Goal: Information Seeking & Learning: Learn about a topic

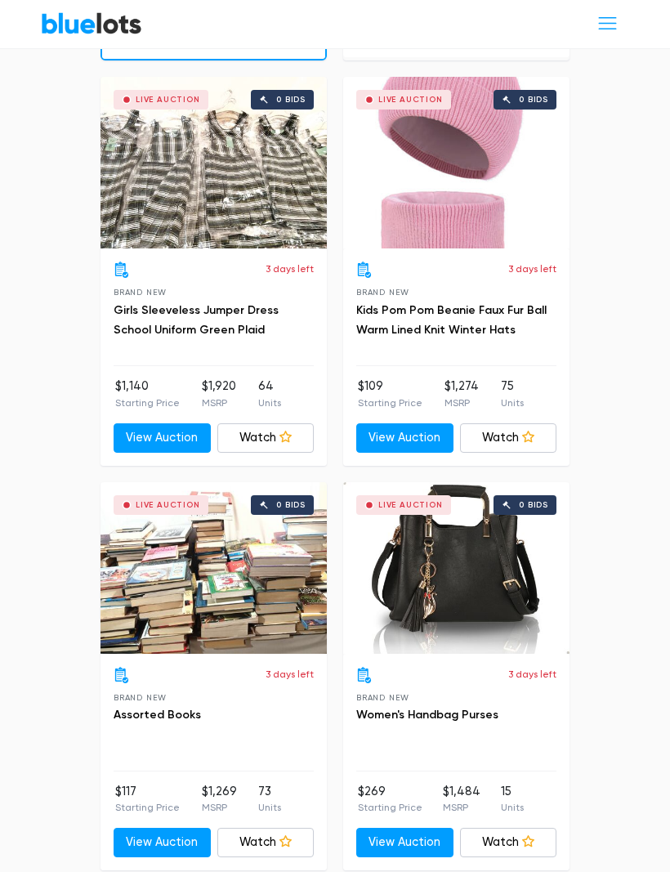
scroll to position [1511, 0]
click at [460, 554] on div "Live Auction 0 bids" at bounding box center [456, 568] width 226 height 172
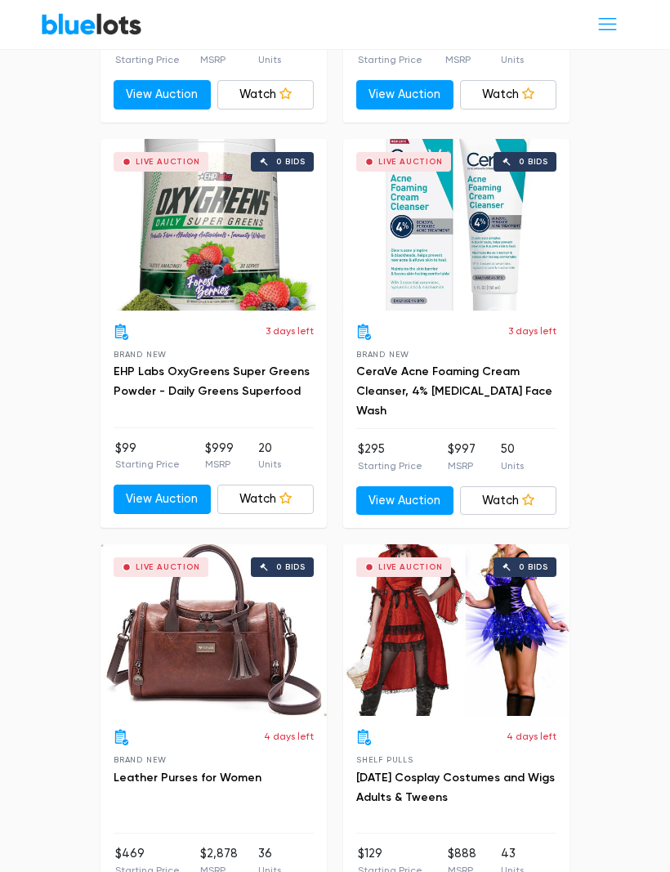
scroll to position [4307, 0]
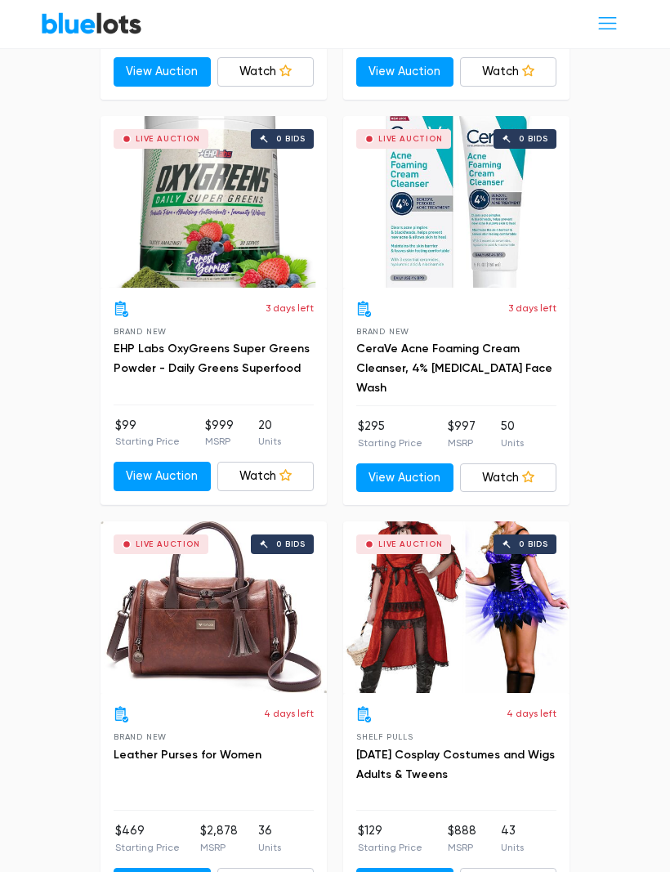
click at [206, 604] on div "Live Auction 0 bids" at bounding box center [214, 608] width 226 height 172
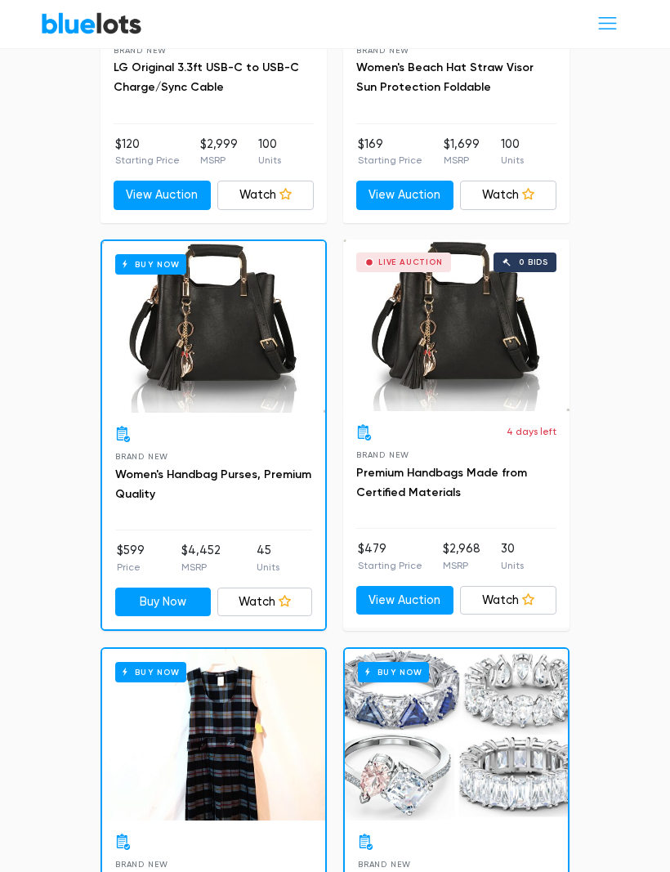
scroll to position [9843, 0]
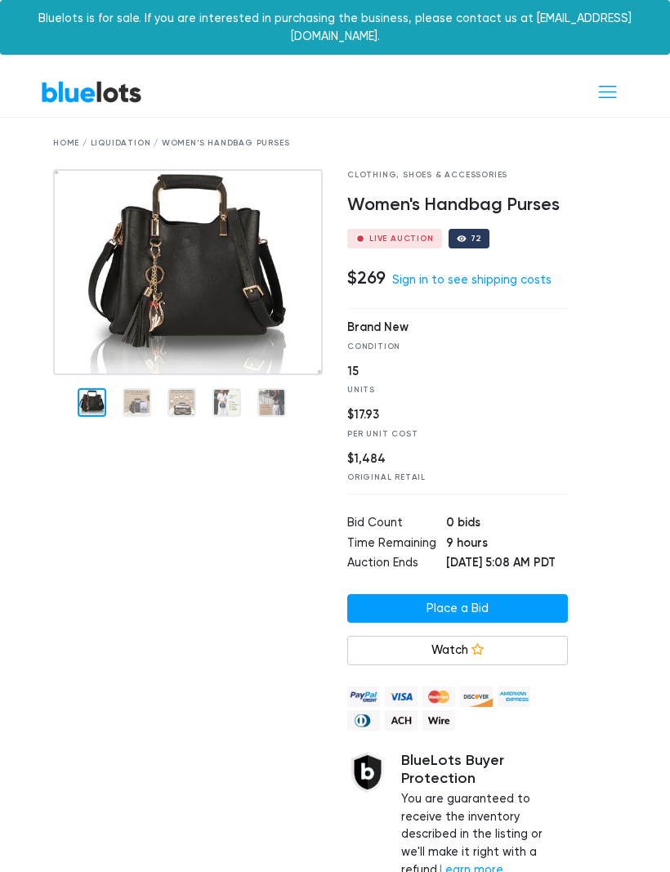
click at [138, 375] on img at bounding box center [188, 272] width 270 height 206
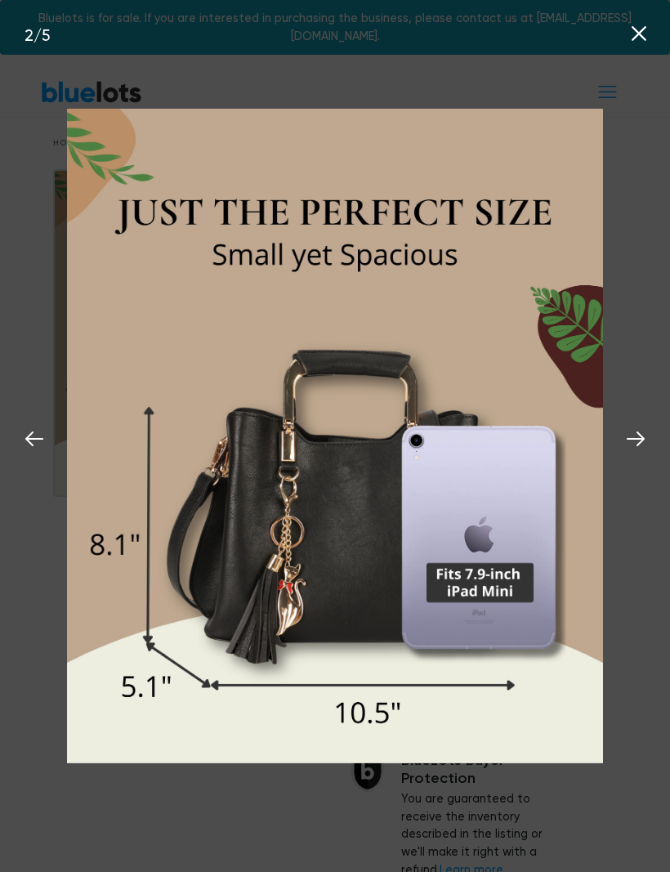
click at [173, 505] on img at bounding box center [335, 436] width 536 height 654
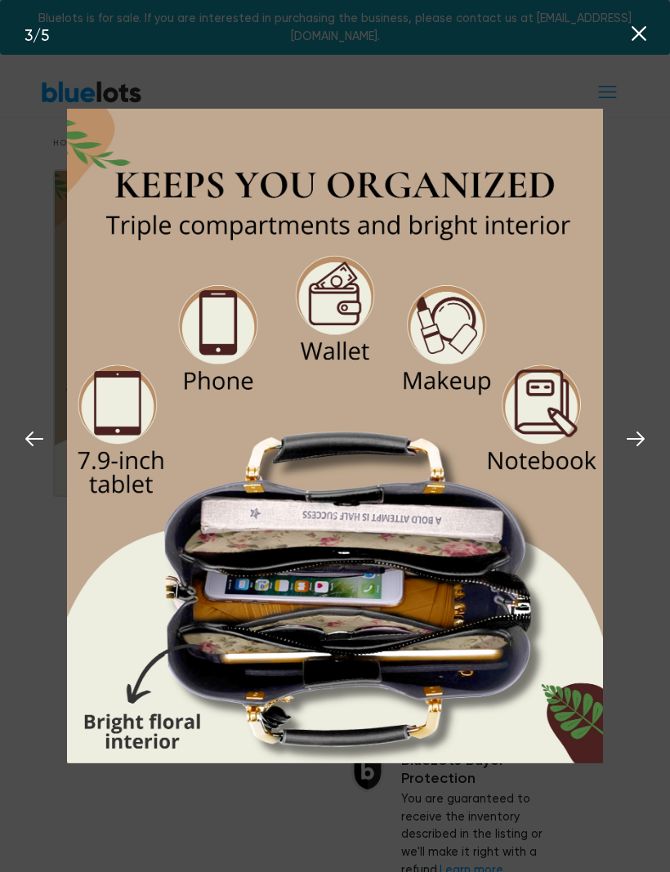
click at [630, 438] on icon at bounding box center [636, 439] width 25 height 25
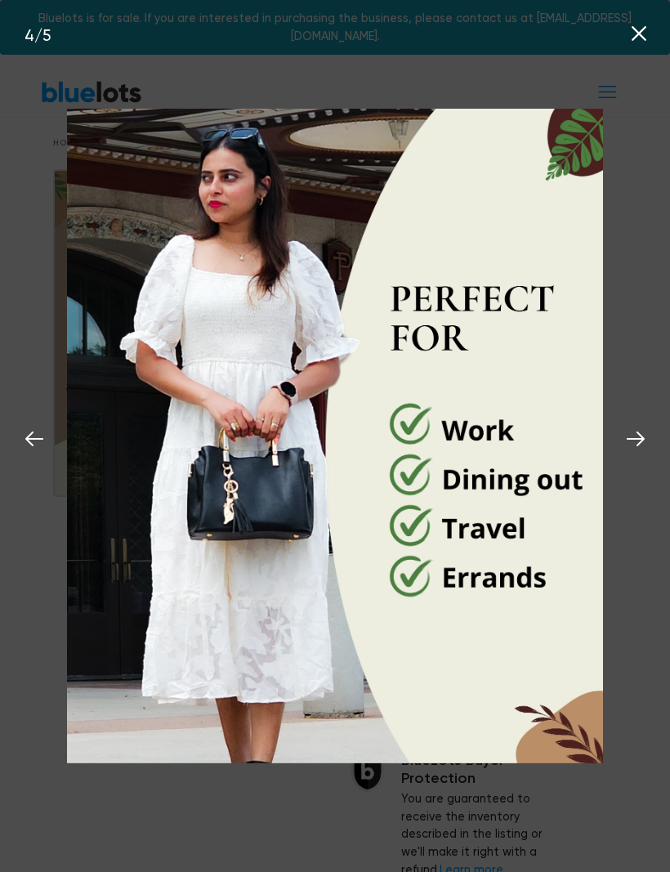
click at [629, 443] on icon at bounding box center [636, 439] width 25 height 25
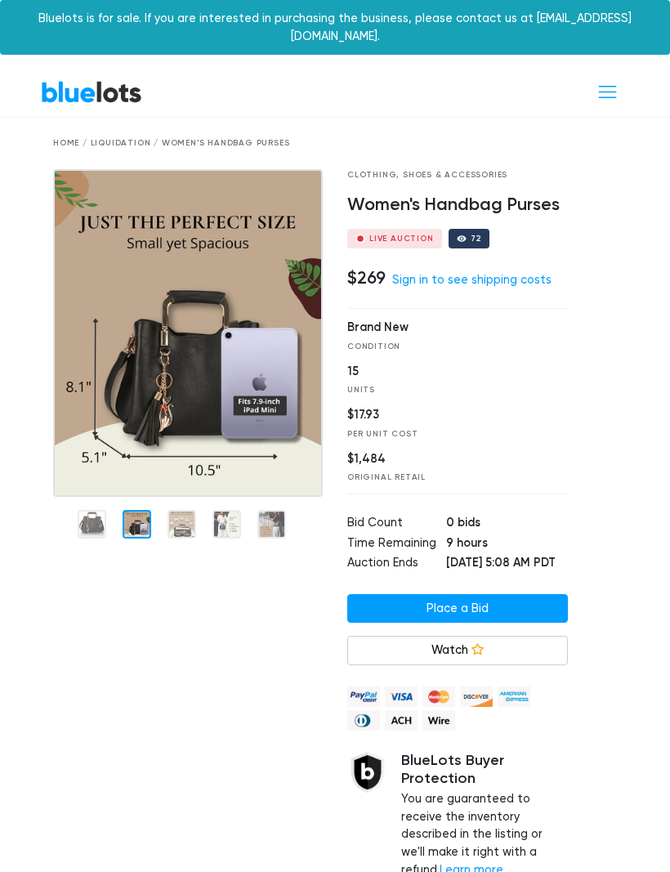
click at [617, 433] on div at bounding box center [604, 549] width 49 height 760
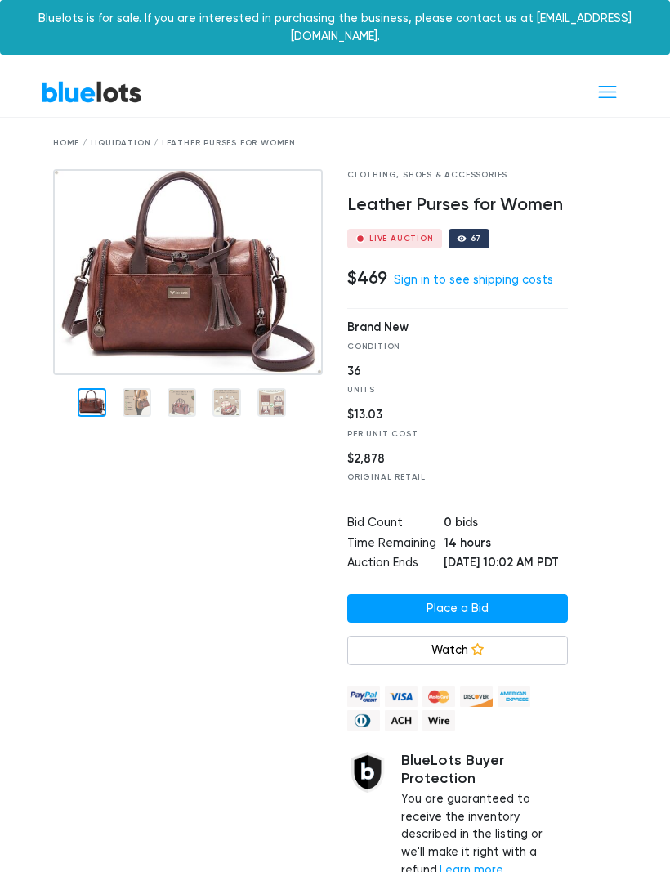
click at [136, 375] on img at bounding box center [188, 272] width 270 height 206
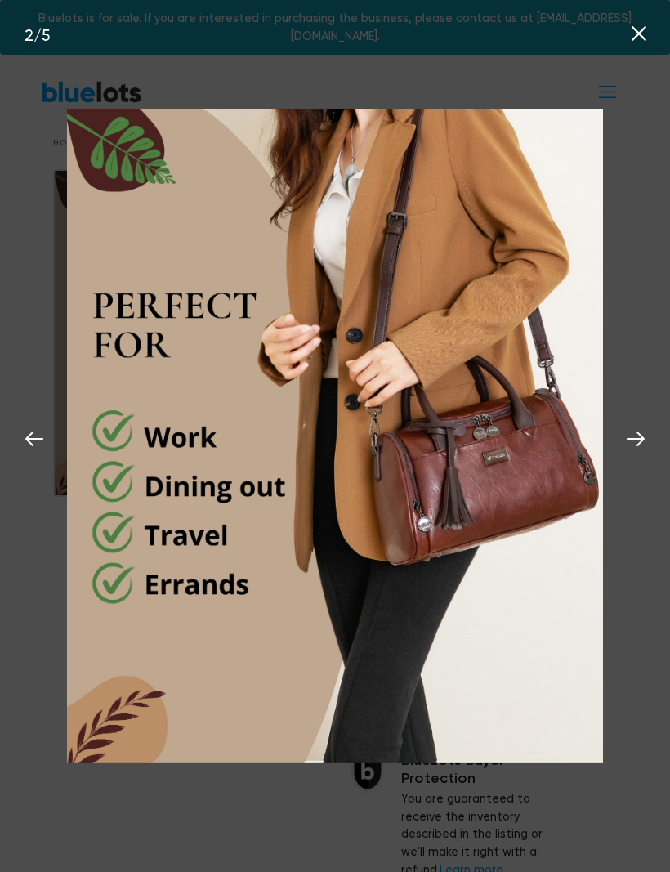
click at [633, 432] on icon at bounding box center [636, 439] width 25 height 25
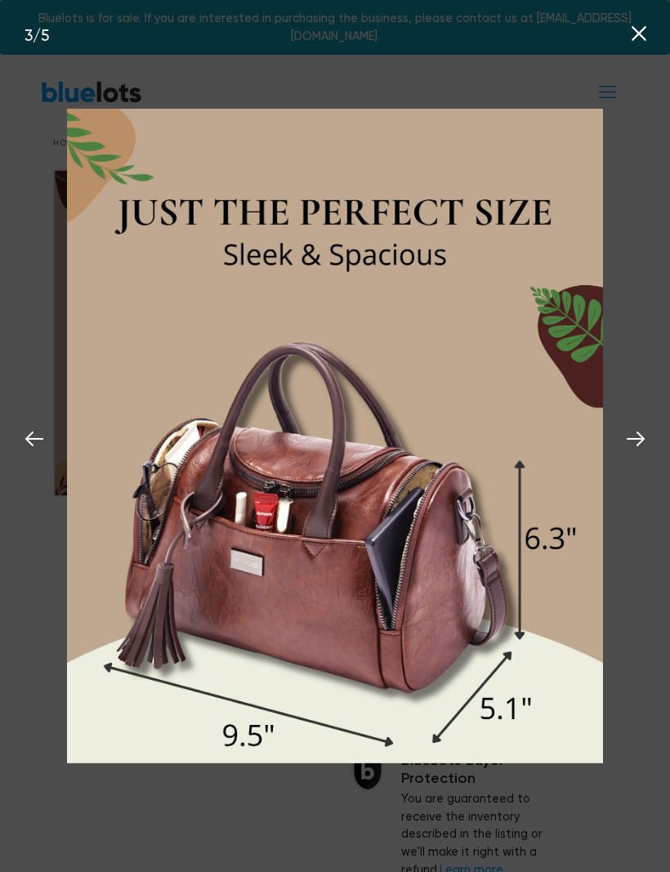
click at [625, 426] on button at bounding box center [636, 436] width 36 height 36
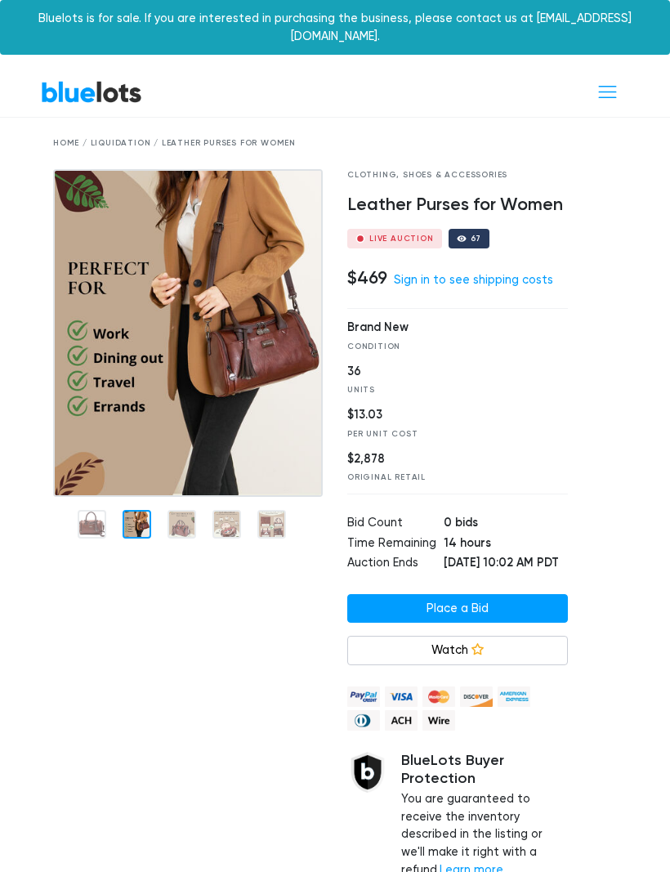
click at [616, 432] on div at bounding box center [604, 549] width 49 height 760
